Goal: Task Accomplishment & Management: Manage account settings

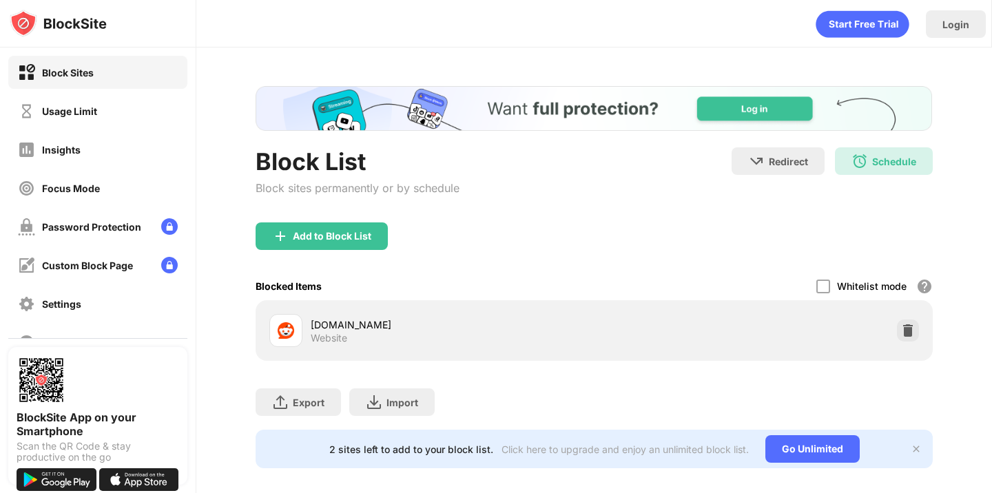
click at [355, 173] on div "Block List" at bounding box center [358, 161] width 204 height 28
click at [335, 240] on div "Add to Block List" at bounding box center [332, 236] width 79 height 11
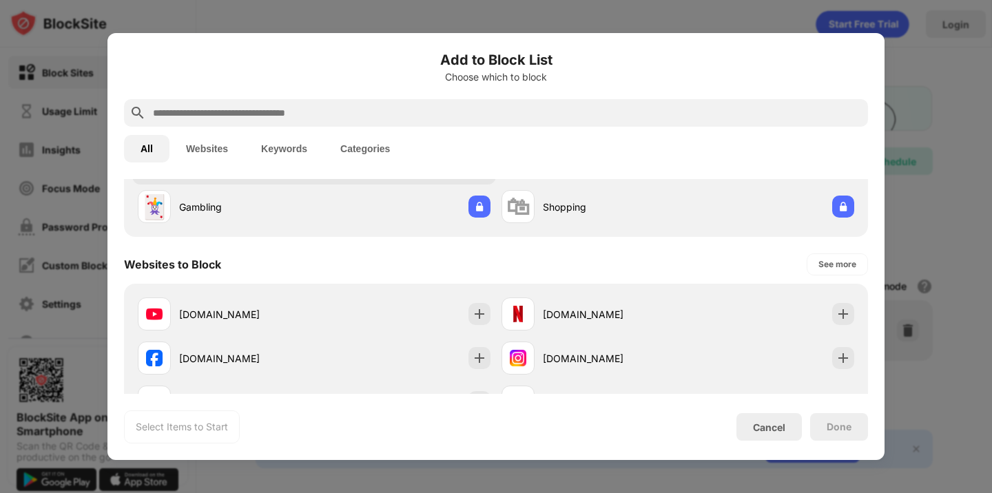
scroll to position [228, 0]
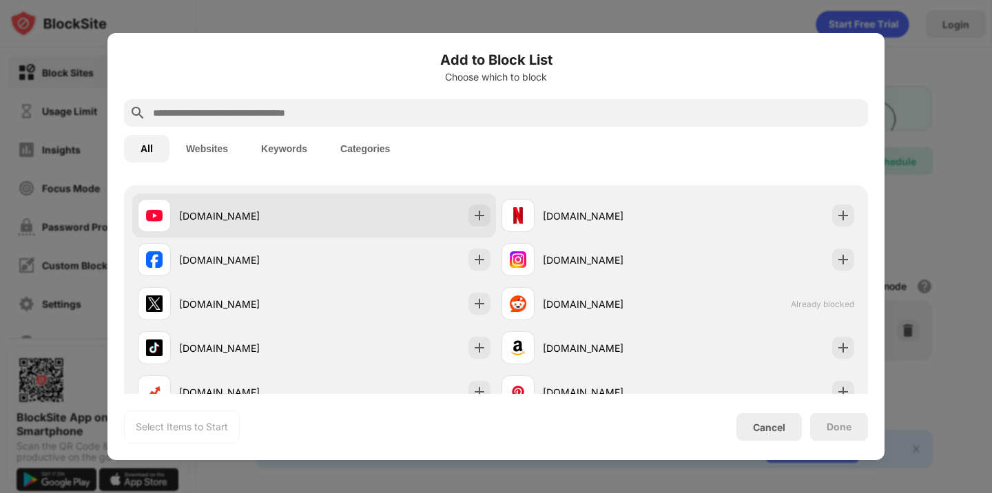
click at [356, 225] on div "[DOMAIN_NAME]" at bounding box center [314, 216] width 364 height 44
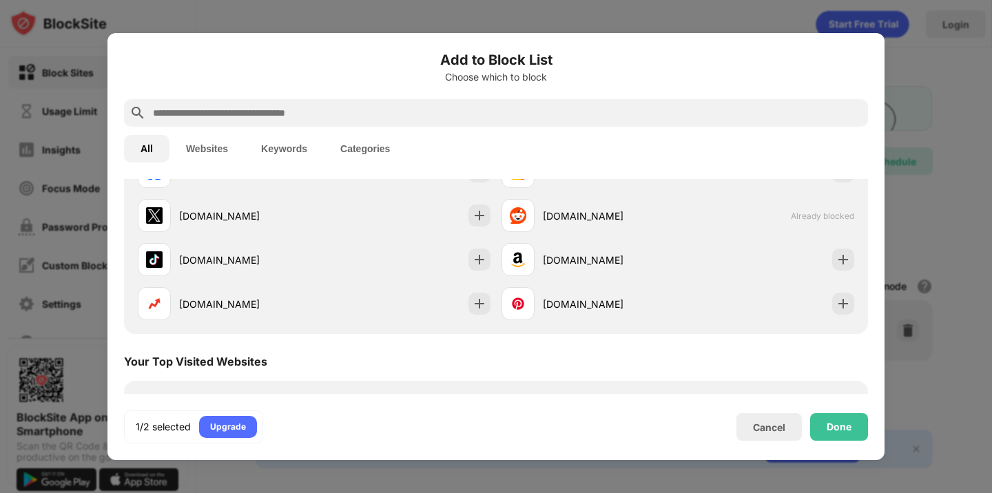
scroll to position [307, 0]
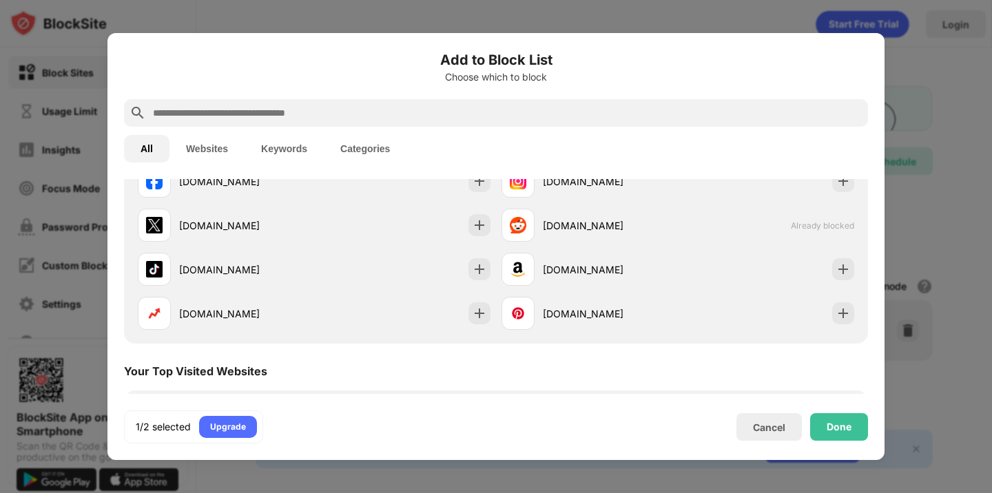
click at [453, 116] on input "text" at bounding box center [507, 113] width 711 height 17
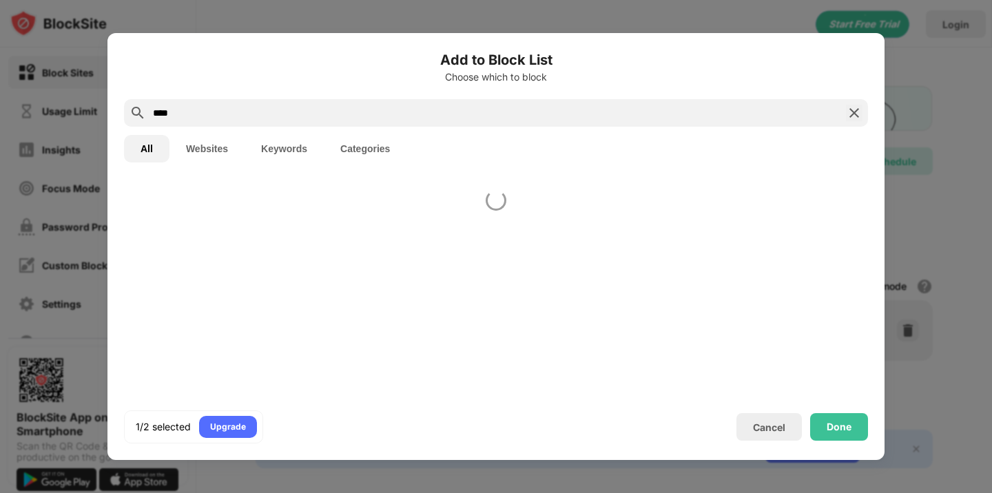
type input "****"
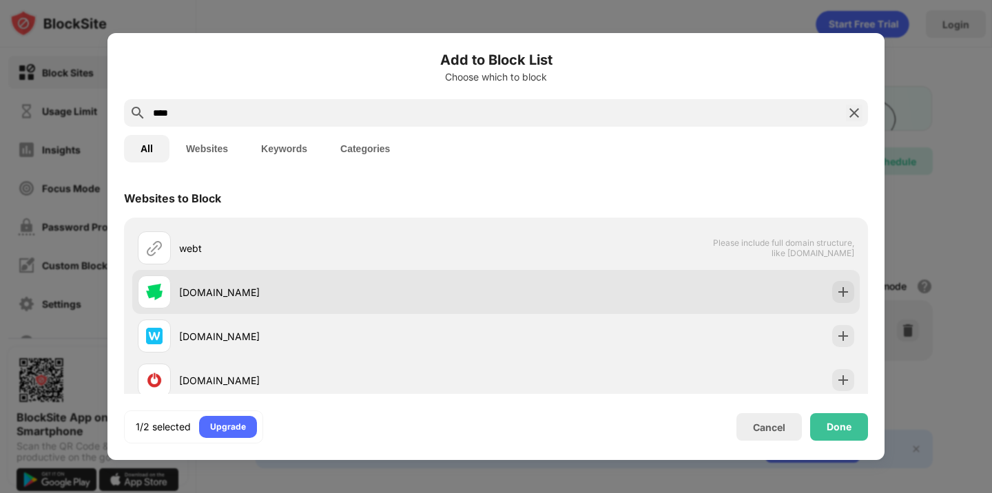
click at [338, 276] on div "[DOMAIN_NAME]" at bounding box center [317, 292] width 358 height 33
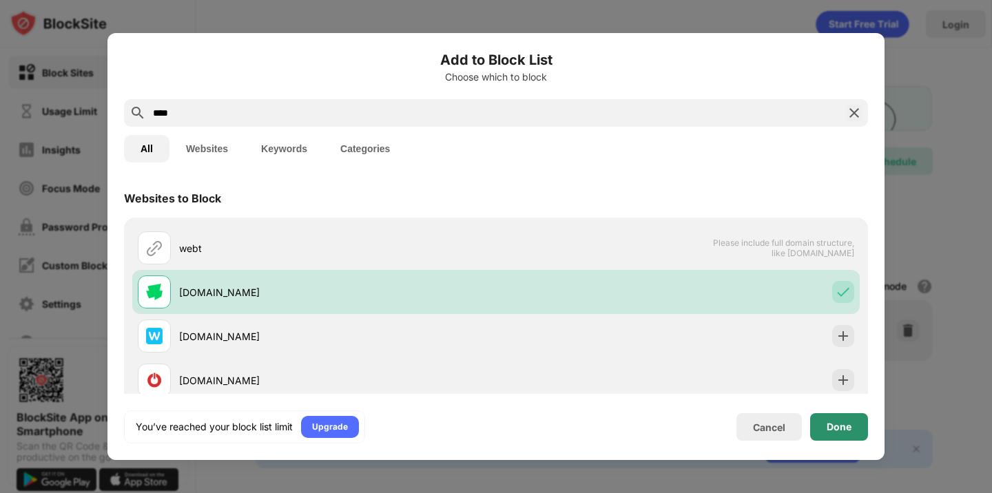
click at [842, 427] on div "Done" at bounding box center [839, 427] width 25 height 11
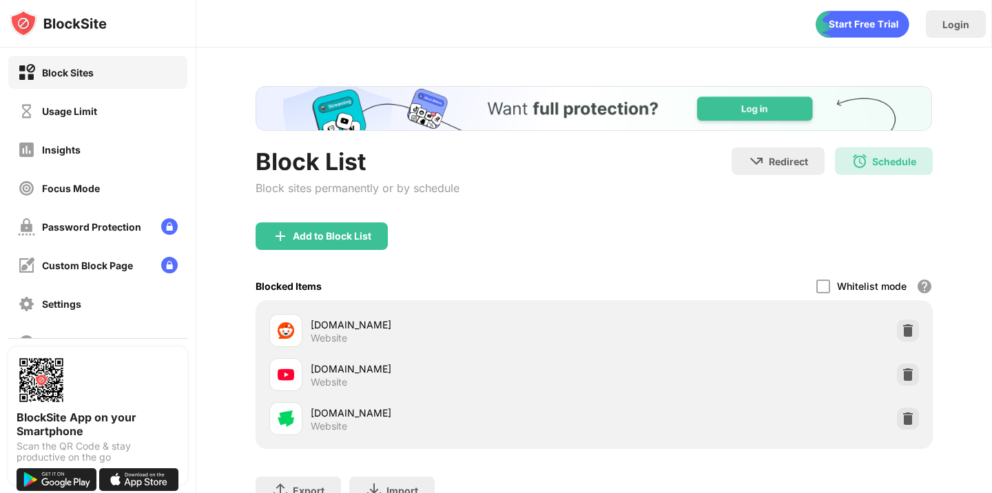
scroll to position [101, 0]
